Goal: Task Accomplishment & Management: Complete application form

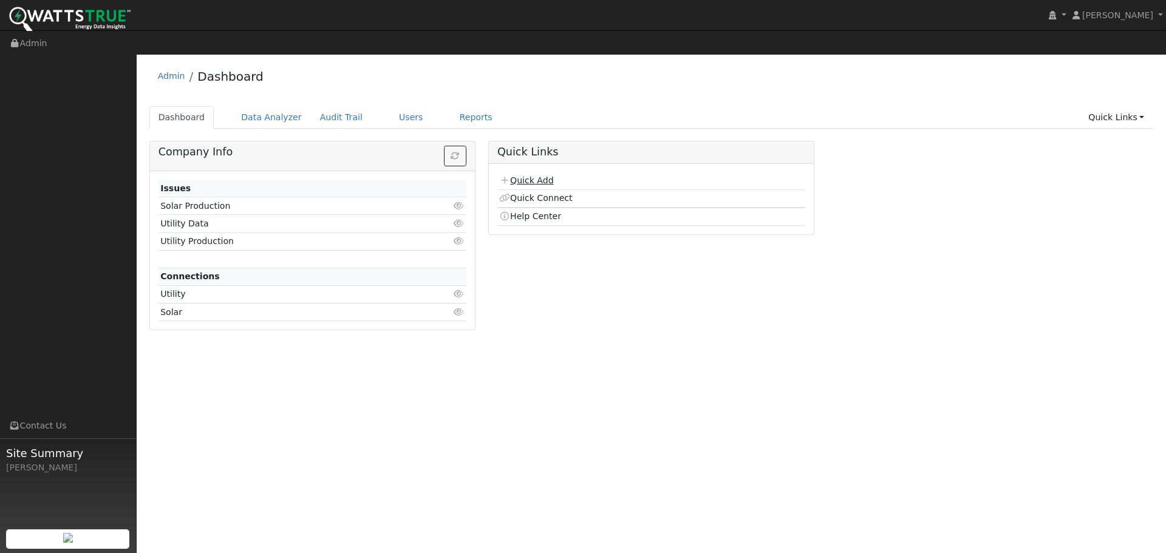
click at [518, 176] on link "Quick Add" at bounding box center [526, 181] width 54 height 10
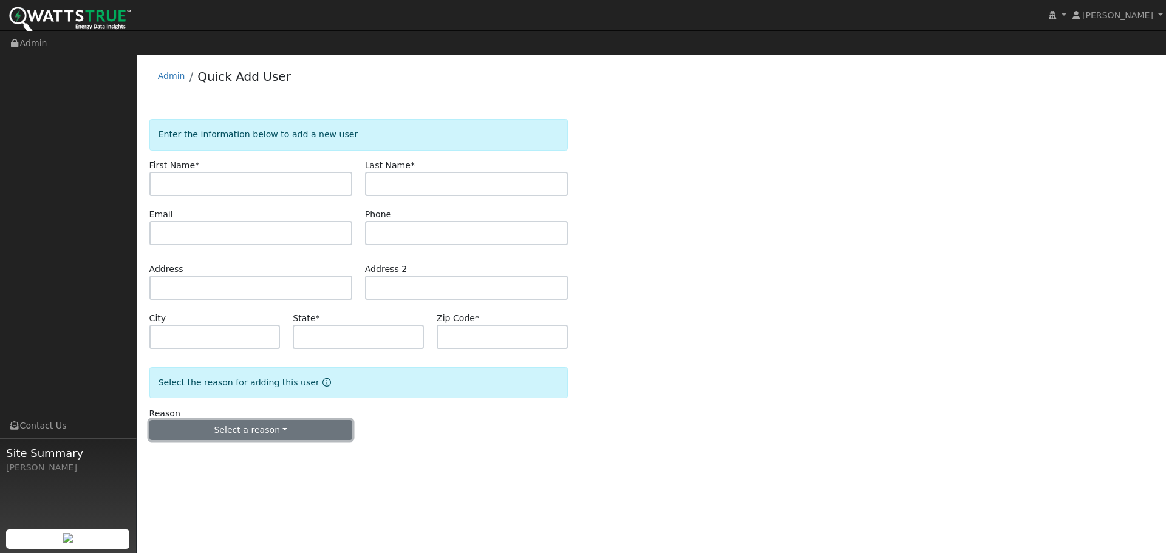
click at [294, 420] on button "Select a reason" at bounding box center [250, 430] width 203 height 21
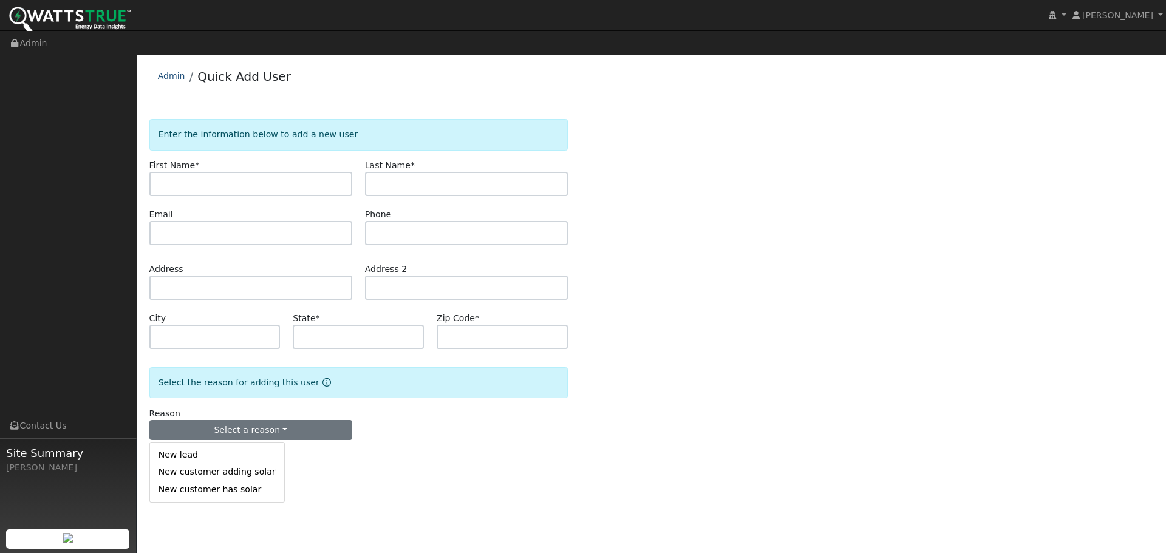
click at [158, 71] on link "Admin" at bounding box center [171, 76] width 27 height 10
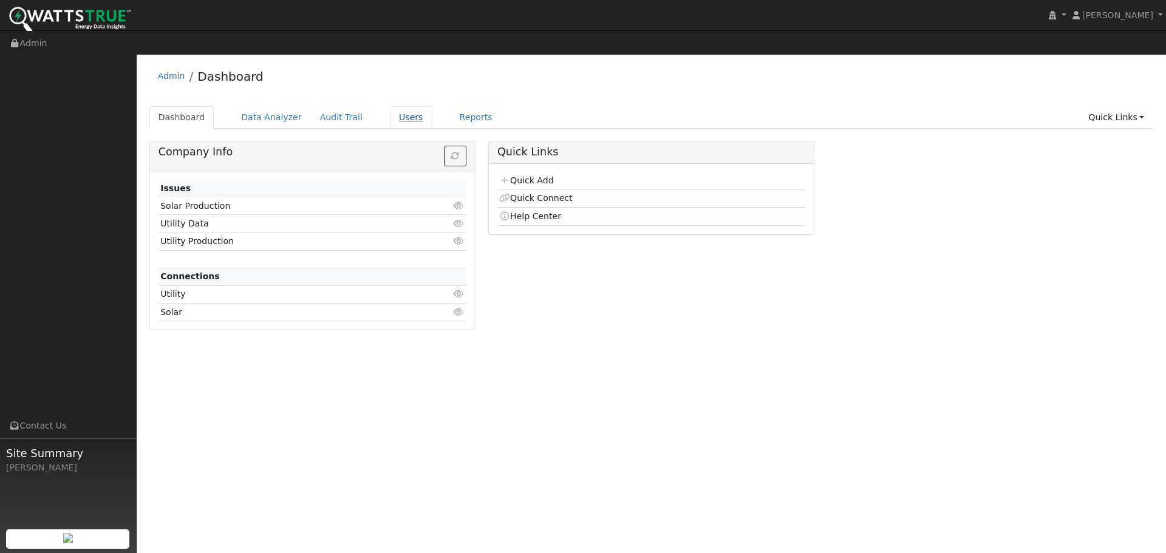
click at [390, 106] on link "Users" at bounding box center [411, 117] width 43 height 22
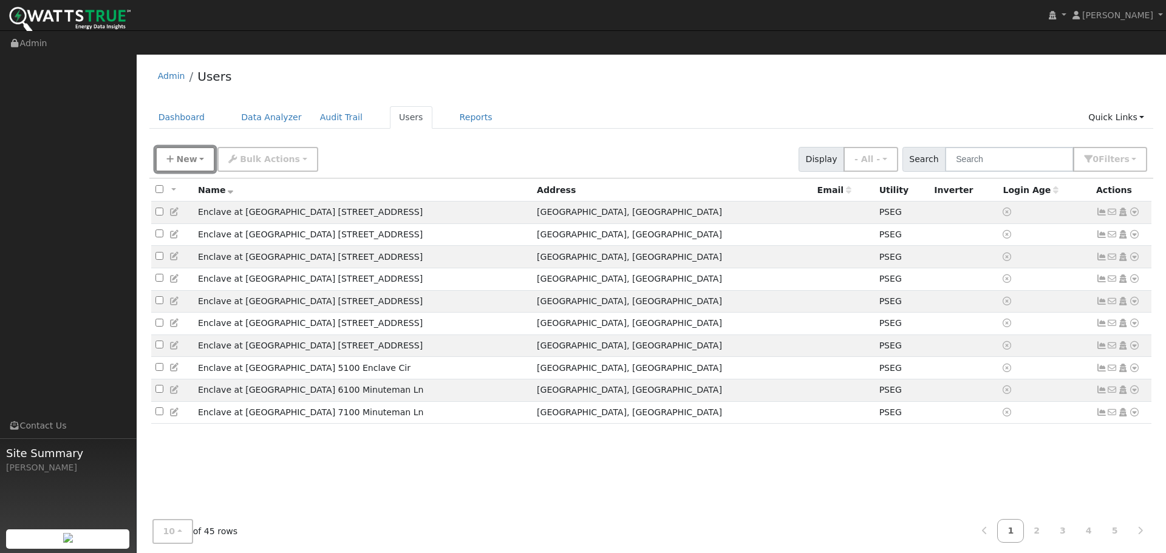
click at [160, 147] on button "New" at bounding box center [186, 159] width 60 height 25
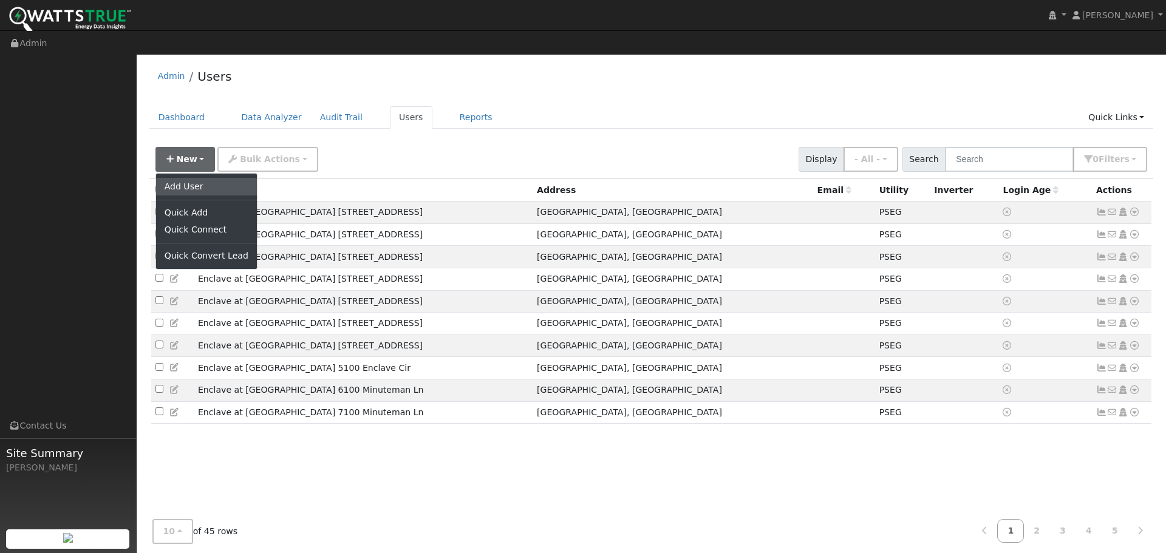
click at [174, 178] on link "Add User" at bounding box center [206, 186] width 101 height 17
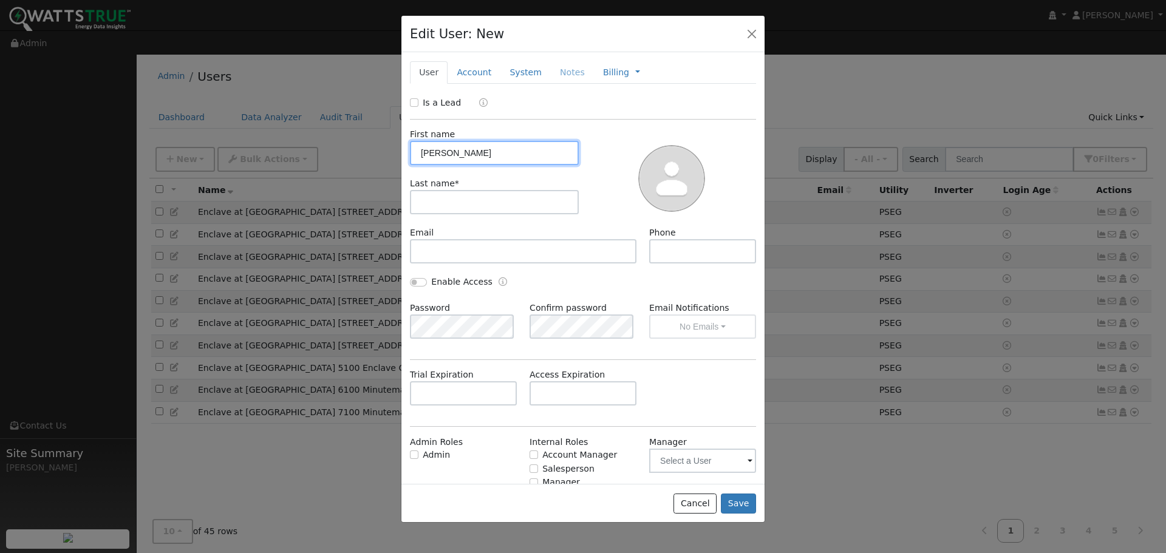
type input "Patrick"
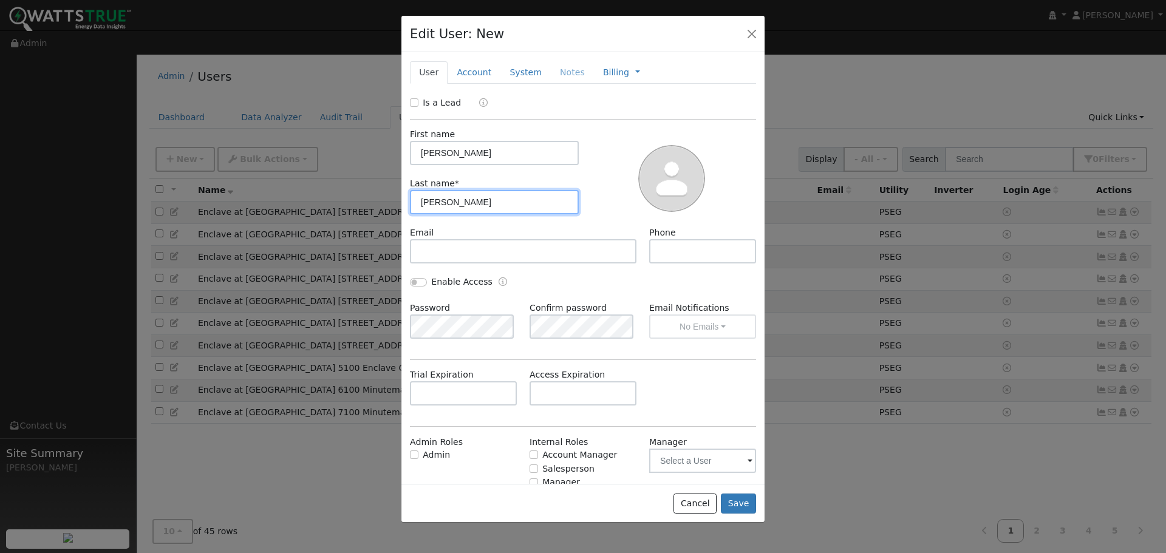
type input "Connors"
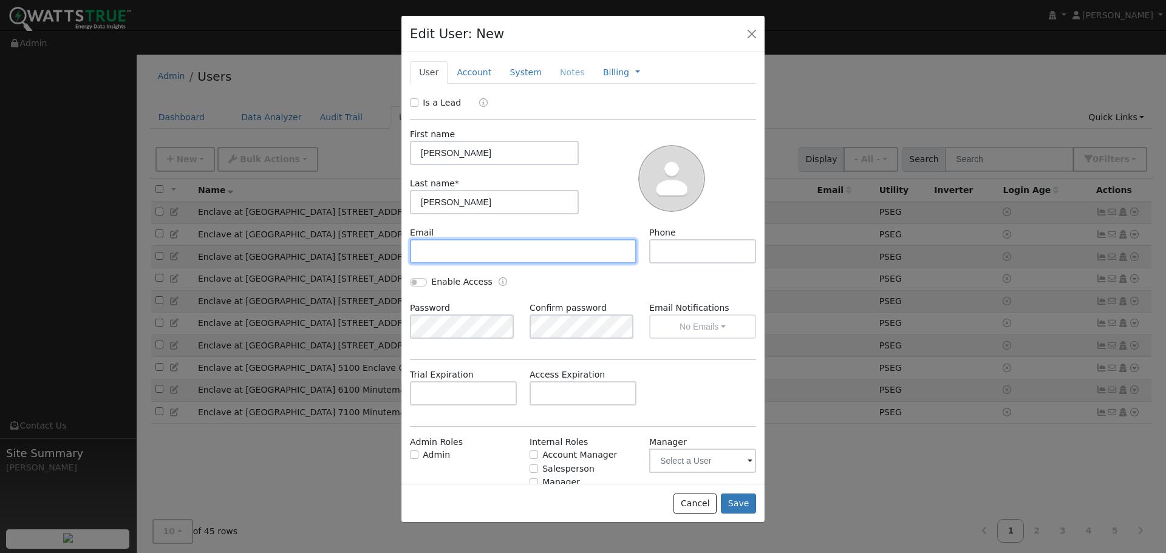
type input "V"
paste input "Patrick.connors@marriott.com"
type input "Patrick.connors@marriott.com"
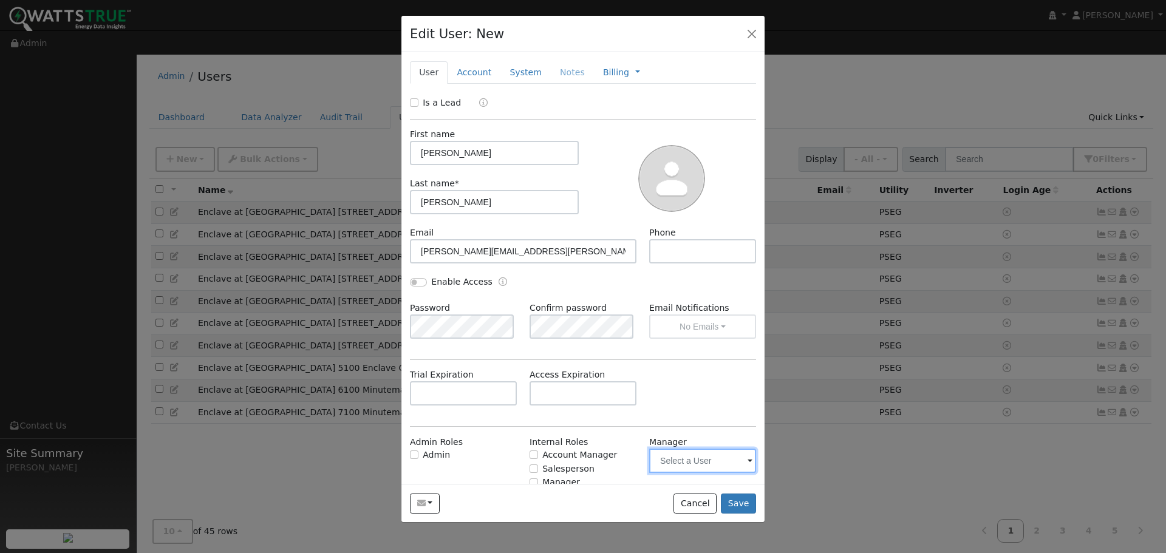
click at [725, 457] on input "text" at bounding box center [702, 461] width 107 height 24
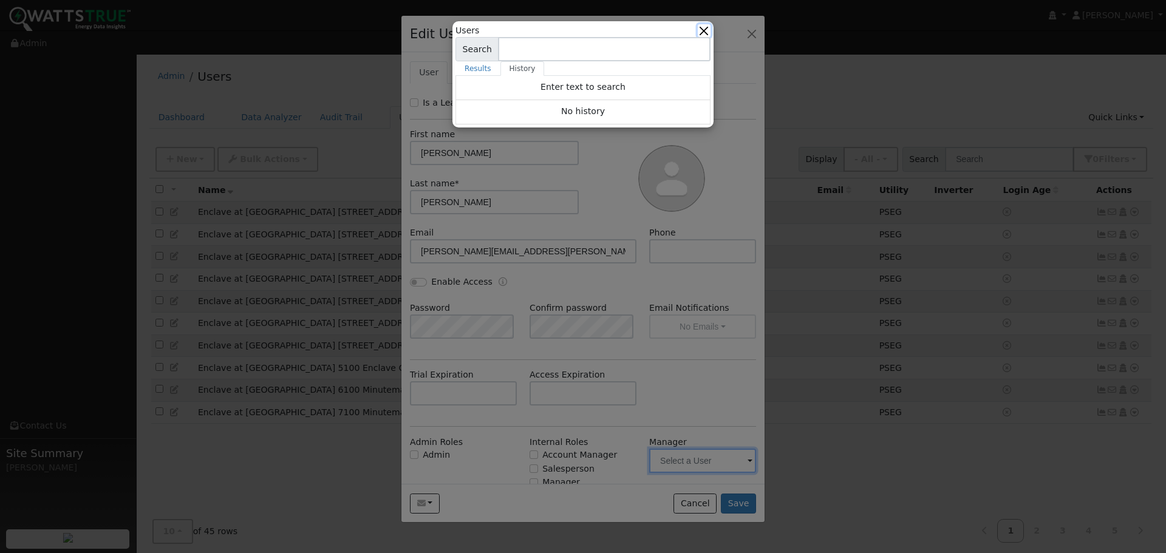
click at [708, 29] on button "button" at bounding box center [704, 30] width 13 height 13
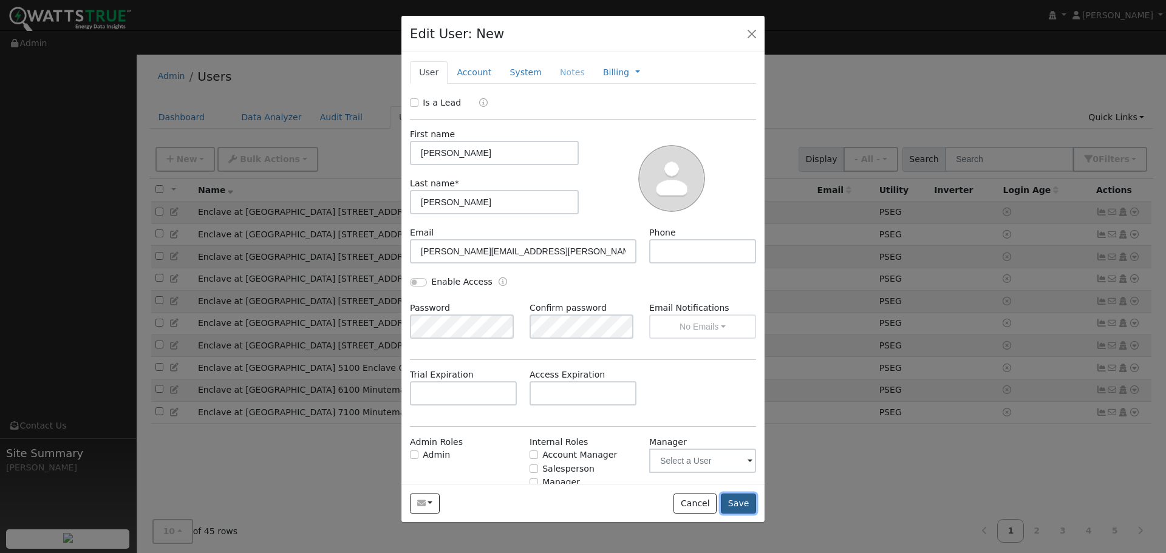
click at [739, 504] on button "Save" at bounding box center [738, 504] width 35 height 21
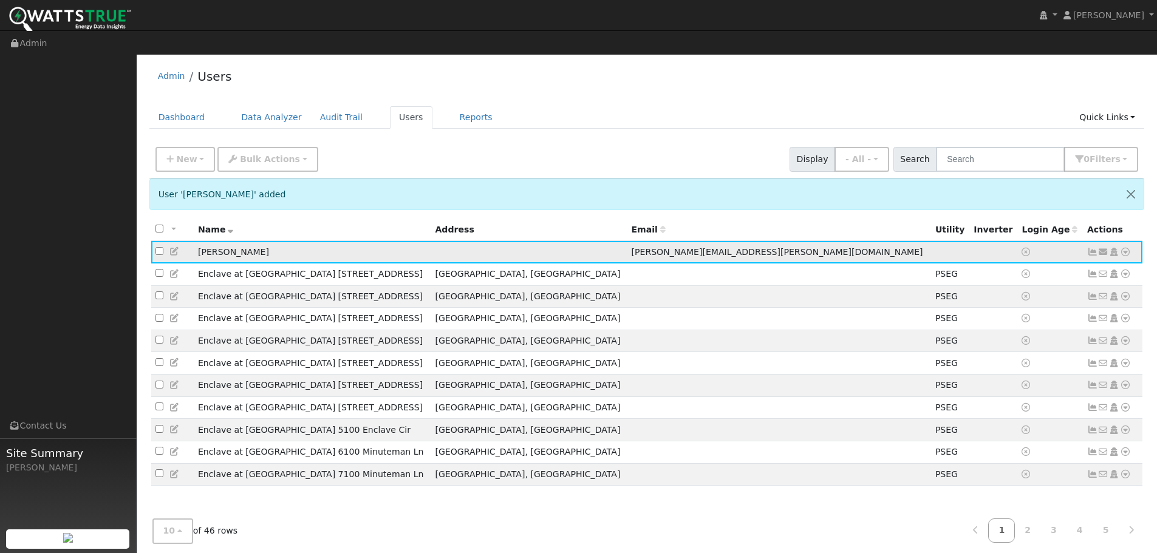
click at [1105, 248] on icon at bounding box center [1103, 252] width 11 height 9
click at [1065, 265] on link "Send Email..." at bounding box center [1066, 273] width 84 height 17
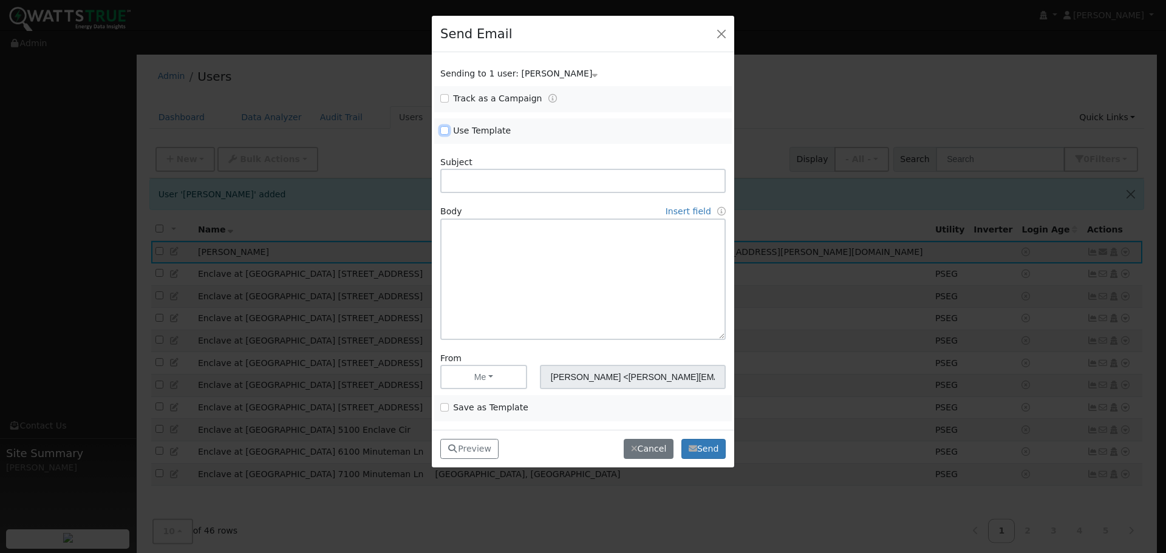
click at [445, 127] on input "Use Template" at bounding box center [444, 130] width 9 height 9
checkbox input "true"
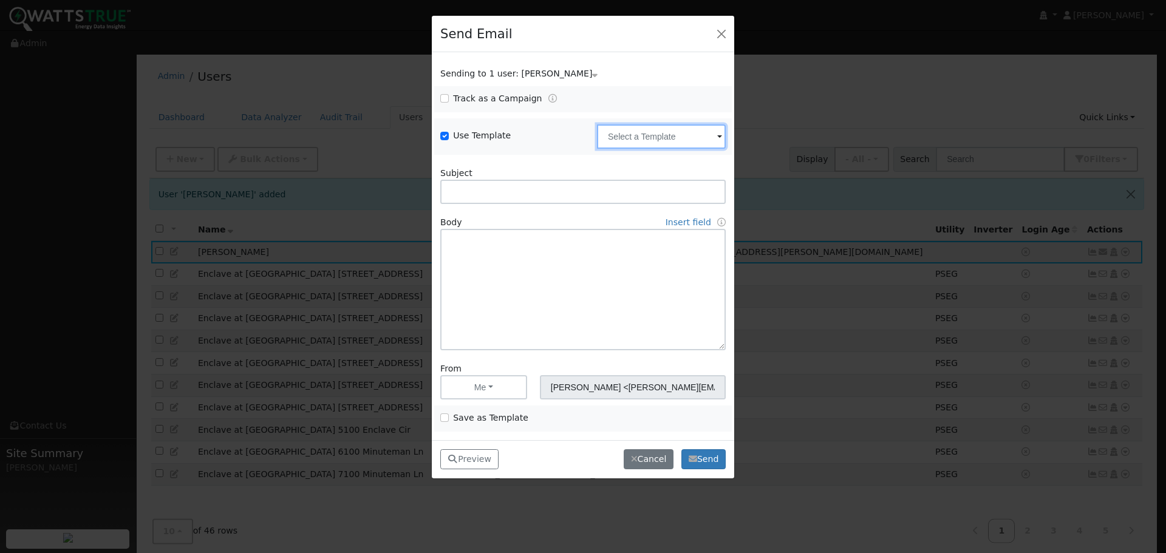
click at [702, 132] on input "text" at bounding box center [661, 137] width 129 height 24
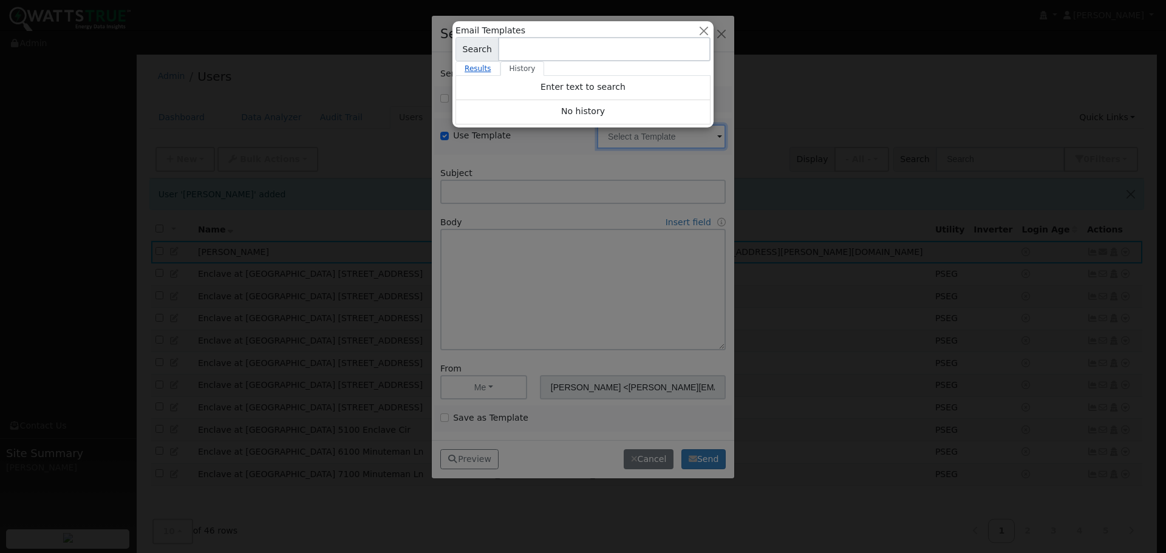
click at [477, 71] on link "Results" at bounding box center [478, 68] width 45 height 15
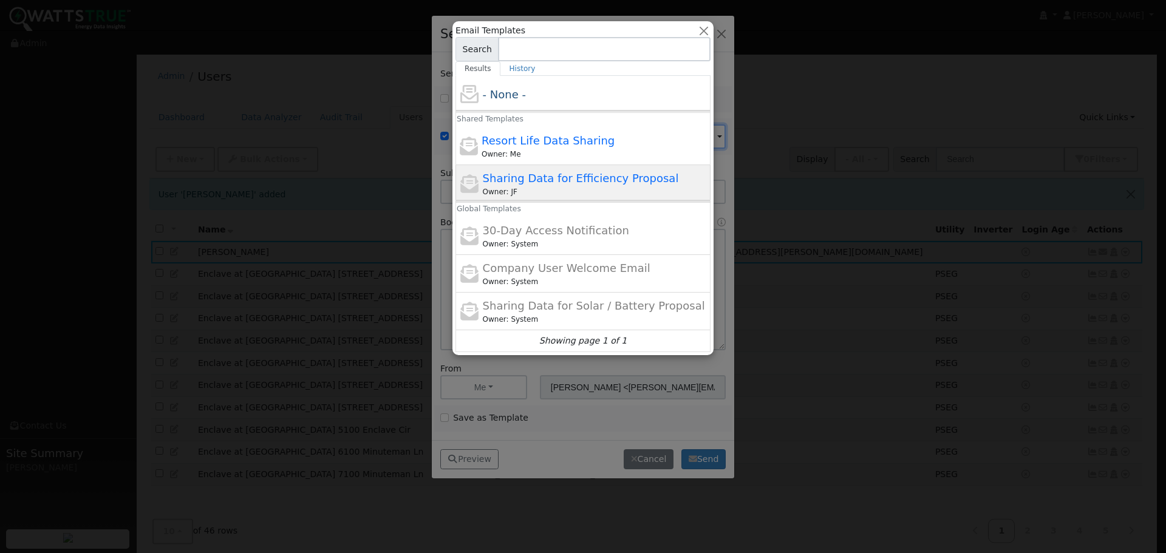
click at [519, 182] on span "Sharing Data for Efficiency Proposal" at bounding box center [581, 178] width 196 height 13
type input "Sharing Data for Efficiency Proposal"
type input "Sharing Data for Energy Efficiency Proposal"
type textarea "Dear {user_fname}, Below is a link to share your electricity consumption data w…"
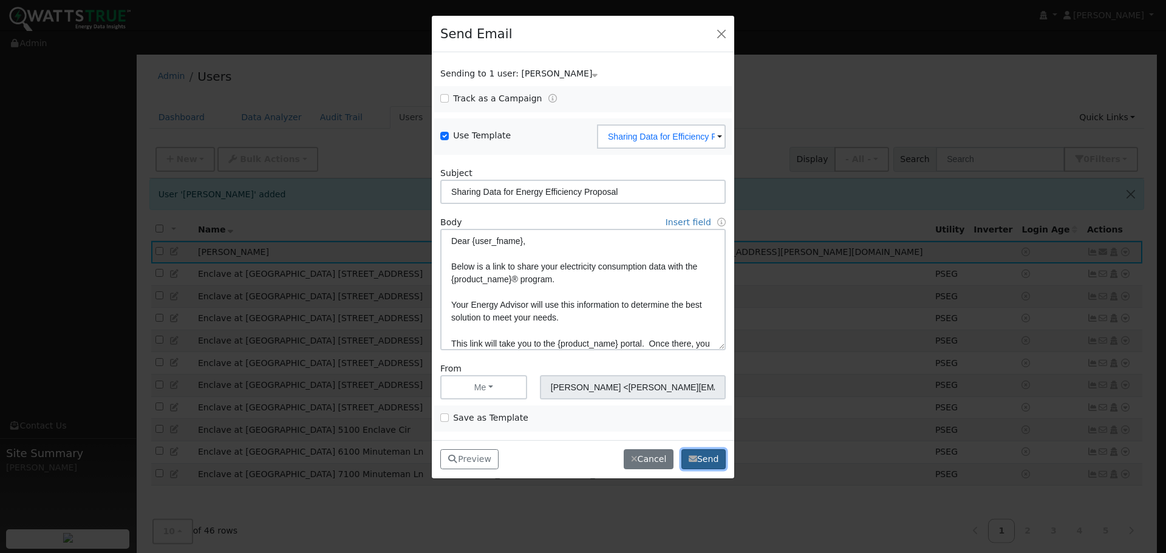
click at [696, 453] on button "Send" at bounding box center [704, 460] width 44 height 21
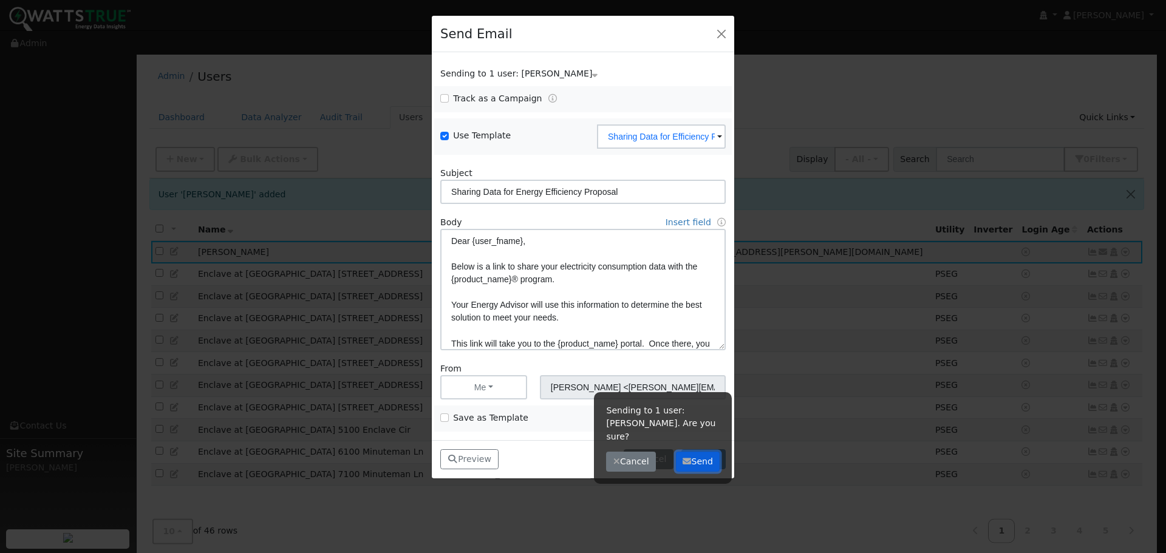
click at [697, 454] on button "Send" at bounding box center [698, 462] width 44 height 21
